Goal: Use online tool/utility: Utilize a website feature to perform a specific function

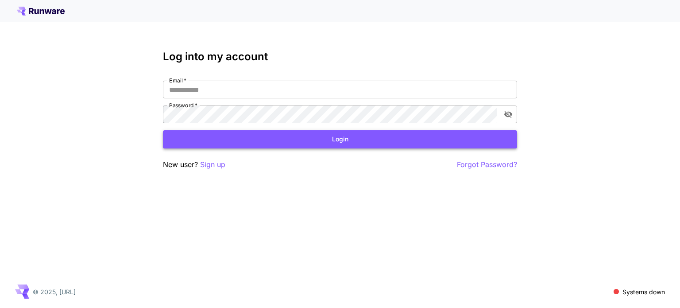
type input "**********"
click at [461, 145] on button "Login" at bounding box center [340, 139] width 354 height 18
click at [511, 114] on icon "toggle password visibility" at bounding box center [508, 114] width 8 height 7
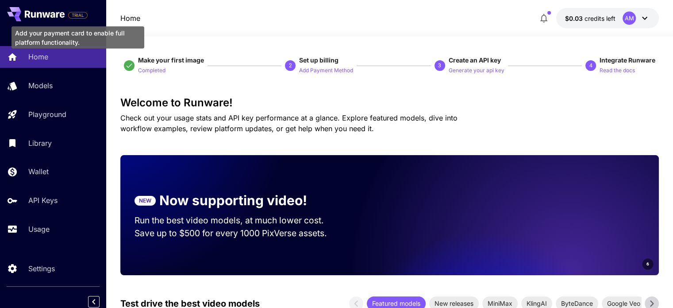
click at [80, 13] on span "TRIAL" at bounding box center [78, 15] width 19 height 7
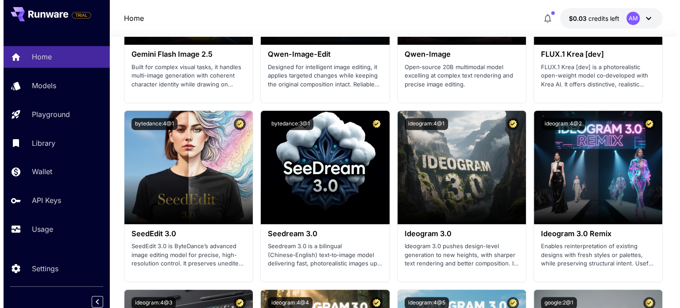
scroll to position [1284, 0]
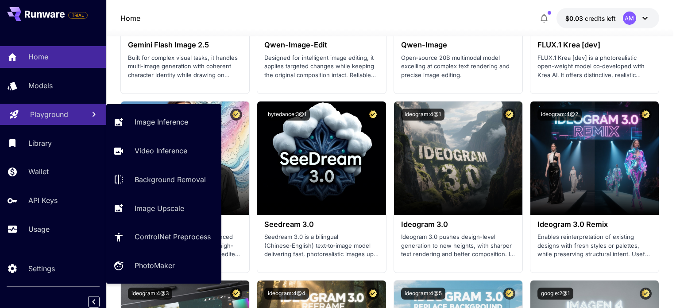
click at [51, 108] on link "Playground" at bounding box center [53, 115] width 106 height 22
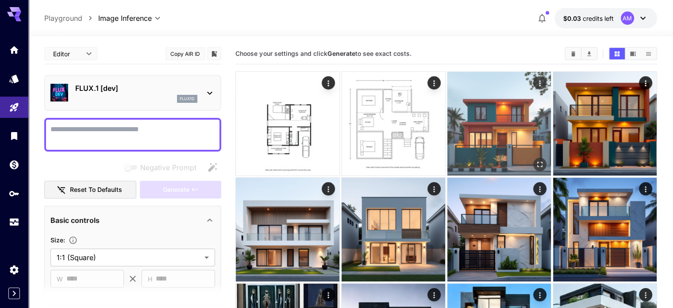
click at [448, 116] on img at bounding box center [500, 124] width 104 height 104
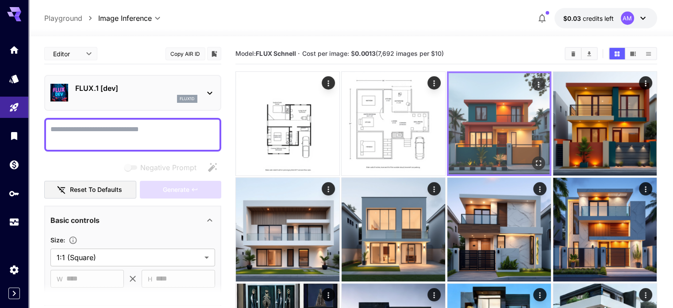
click at [449, 131] on img at bounding box center [499, 123] width 101 height 101
click at [449, 116] on img at bounding box center [499, 123] width 101 height 101
click at [534, 159] on icon "Open in fullscreen" at bounding box center [538, 163] width 9 height 9
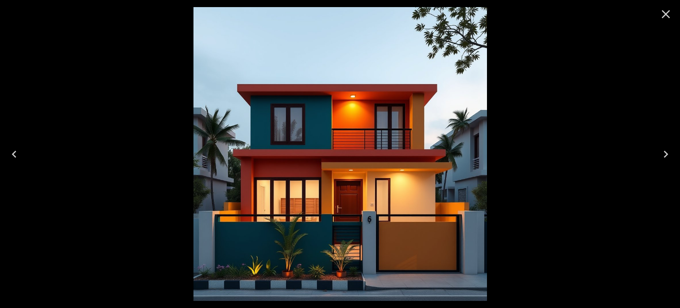
click at [662, 156] on icon "Next" at bounding box center [666, 154] width 14 height 14
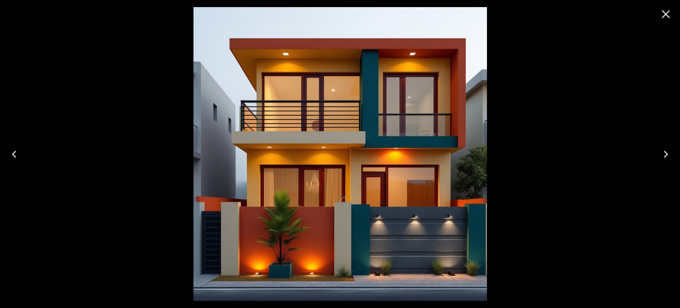
click at [662, 156] on icon "Next" at bounding box center [666, 154] width 14 height 14
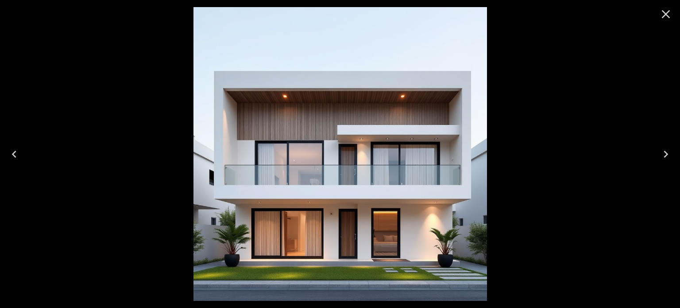
click at [661, 158] on icon "Next" at bounding box center [666, 154] width 14 height 14
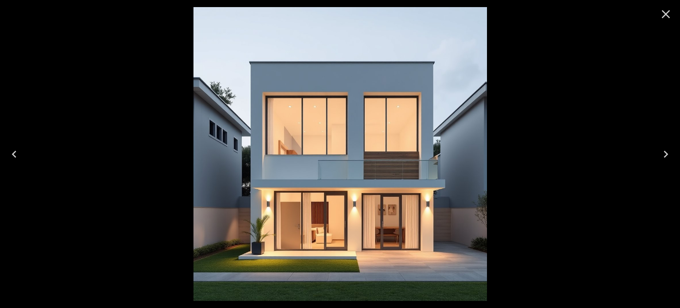
click at [661, 158] on icon "Next" at bounding box center [666, 154] width 14 height 14
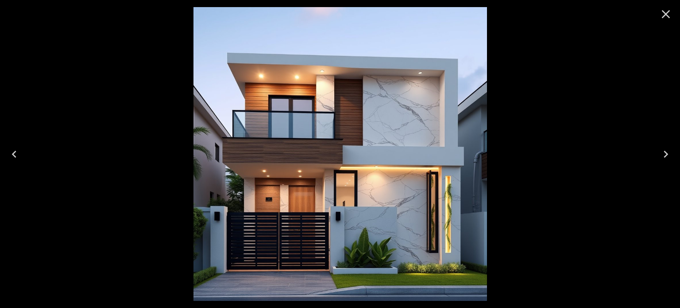
click at [661, 158] on icon "Next" at bounding box center [666, 154] width 14 height 14
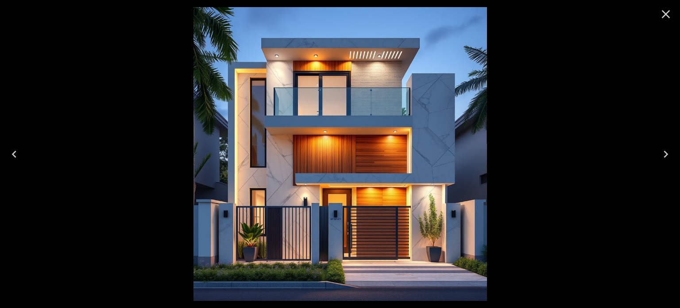
click at [661, 158] on icon "Next" at bounding box center [666, 154] width 14 height 14
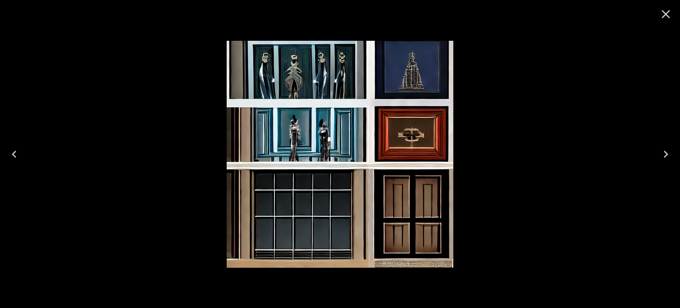
click at [664, 16] on icon "Close" at bounding box center [666, 14] width 8 height 8
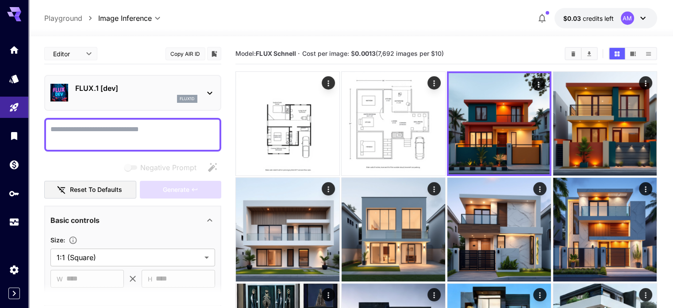
click at [151, 127] on textarea "Negative Prompt" at bounding box center [132, 134] width 165 height 21
click at [179, 118] on div at bounding box center [132, 135] width 177 height 34
click at [163, 127] on textarea "Negative Prompt" at bounding box center [132, 134] width 165 height 21
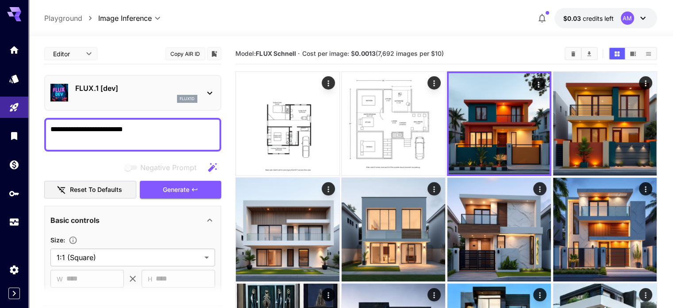
type textarea "**********"
click at [161, 200] on div "**********" at bounding box center [132, 302] width 177 height 519
click at [174, 191] on span "Generate" at bounding box center [176, 189] width 27 height 11
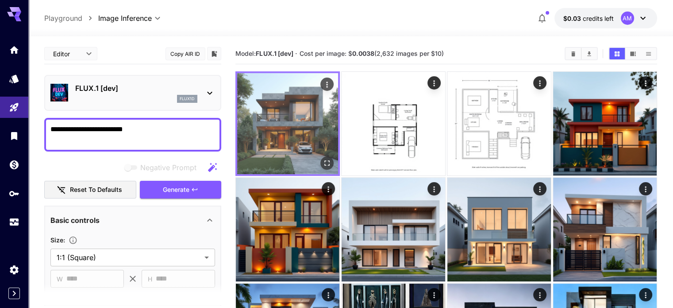
click at [273, 124] on img at bounding box center [287, 123] width 101 height 101
click at [325, 160] on icon "Open in fullscreen" at bounding box center [327, 162] width 5 height 5
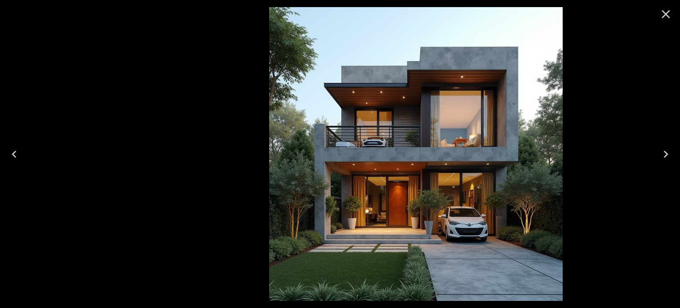
drag, startPoint x: 321, startPoint y: 173, endPoint x: 414, endPoint y: 167, distance: 93.2
click at [414, 167] on img at bounding box center [416, 154] width 294 height 294
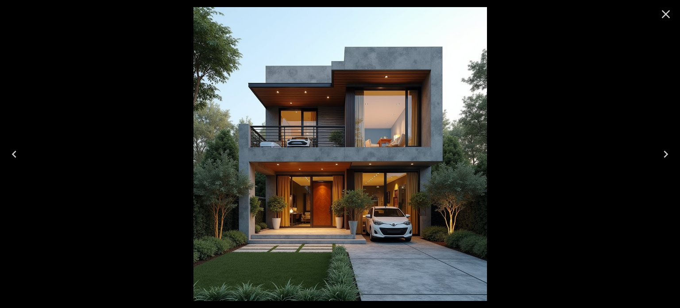
click at [672, 21] on icon "Close" at bounding box center [666, 14] width 14 height 14
